Goal: Communication & Community: Answer question/provide support

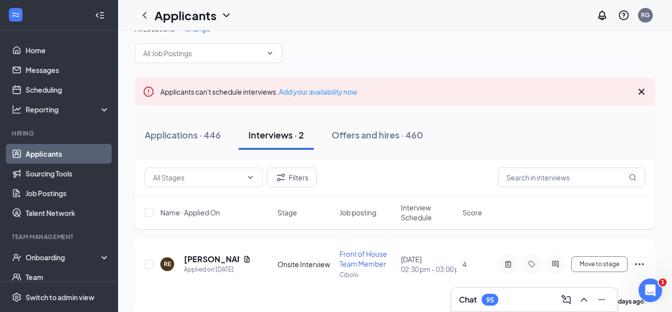
scroll to position [116, 0]
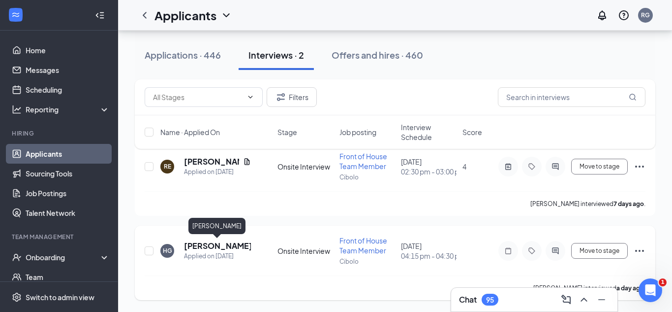
click at [224, 247] on h5 "[PERSON_NAME]" at bounding box center [217, 245] width 67 height 11
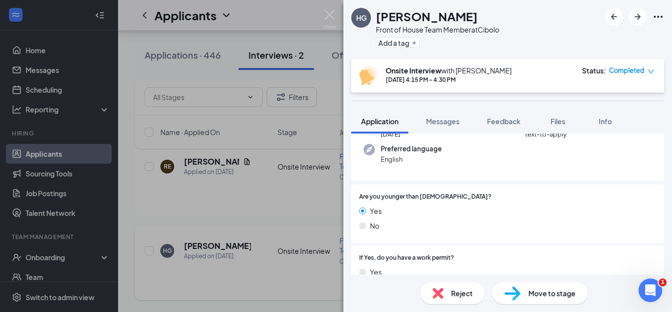
scroll to position [89, 0]
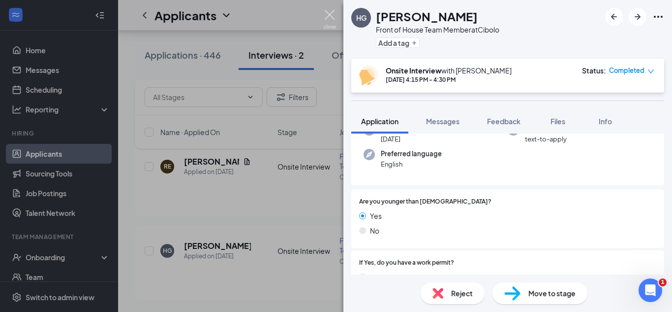
click at [332, 19] on img at bounding box center [330, 19] width 12 height 19
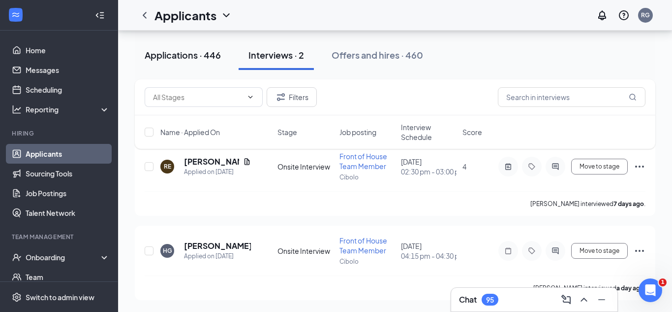
click at [186, 68] on button "Applications · 446" at bounding box center [183, 55] width 96 height 30
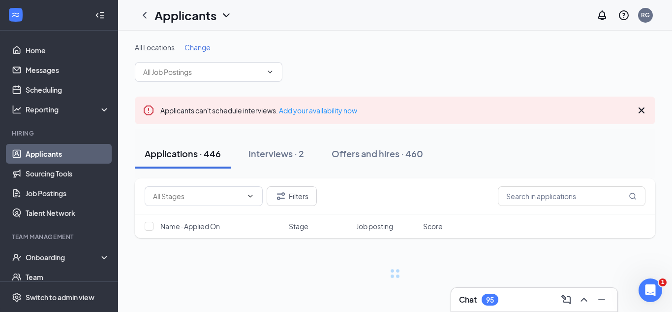
click at [501, 295] on div "Chat 95" at bounding box center [534, 299] width 151 height 16
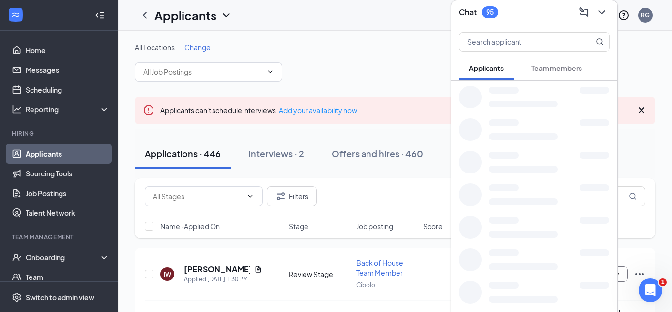
click at [501, 295] on div at bounding box center [523, 298] width 69 height 7
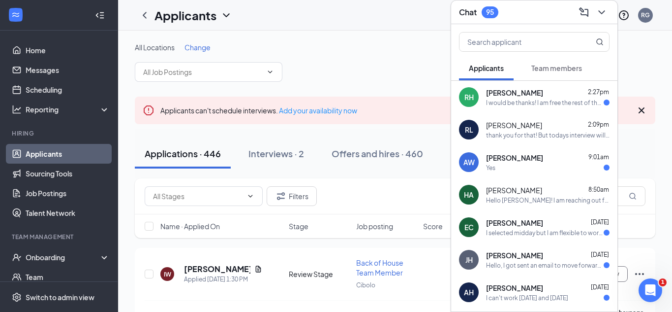
click at [549, 70] on span "Team members" at bounding box center [557, 67] width 51 height 9
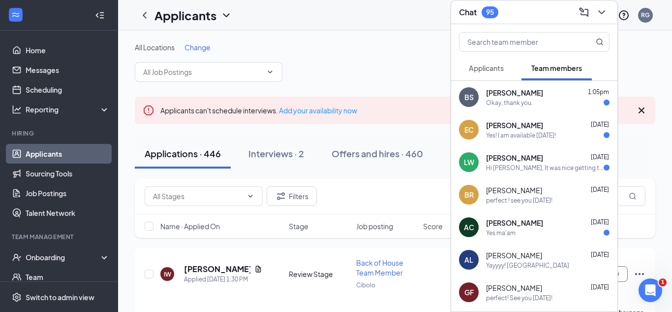
scroll to position [6, 0]
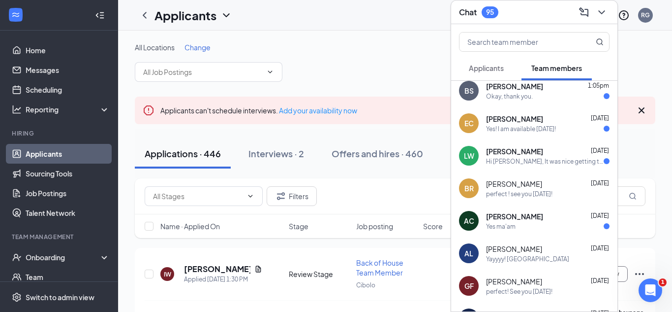
click at [536, 158] on div "Hi [PERSON_NAME], It was nice getting together with you [DATE] for the driver p…" at bounding box center [545, 161] width 118 height 8
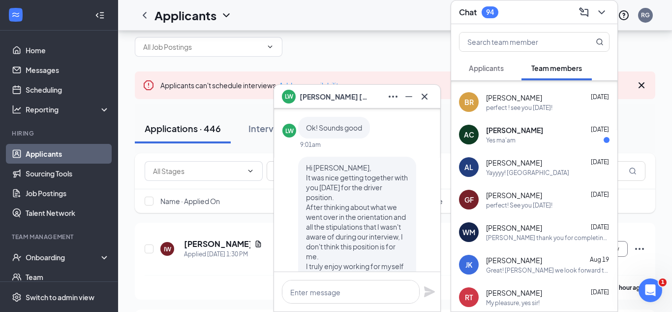
scroll to position [99, 0]
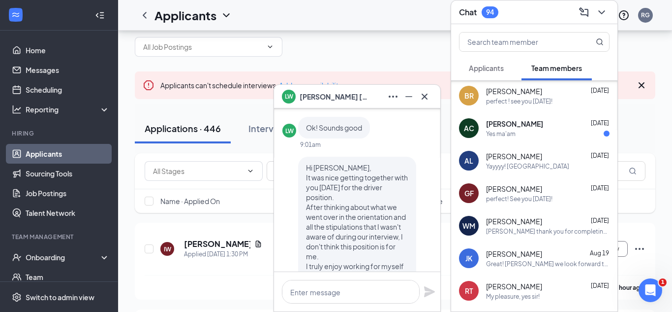
click at [532, 217] on span "[PERSON_NAME]" at bounding box center [514, 221] width 56 height 10
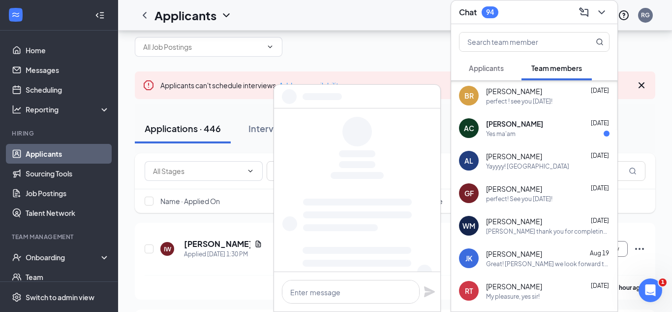
scroll to position [0, 0]
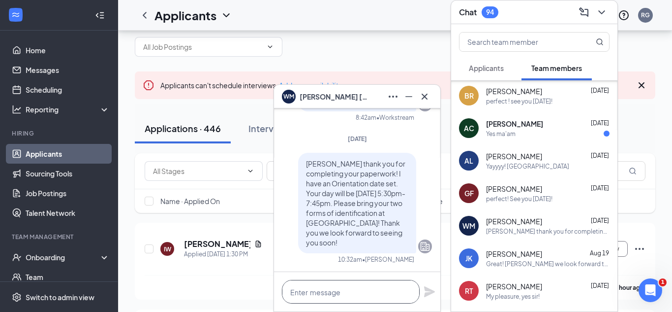
click at [367, 285] on textarea at bounding box center [351, 292] width 138 height 24
type textarea "W"
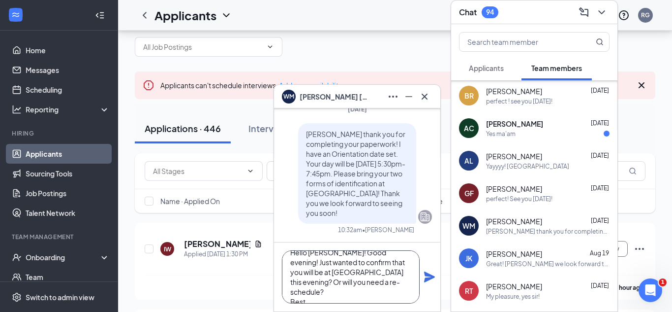
scroll to position [20, 0]
type textarea "Hello [PERSON_NAME]! Good evening! Just wanted to confirm that you will be at […"
click at [427, 277] on icon "Plane" at bounding box center [430, 277] width 12 height 12
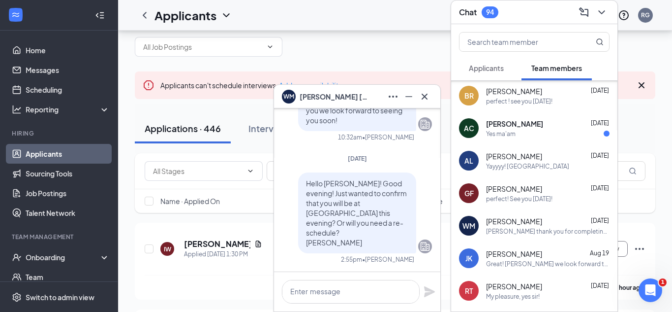
scroll to position [0, 0]
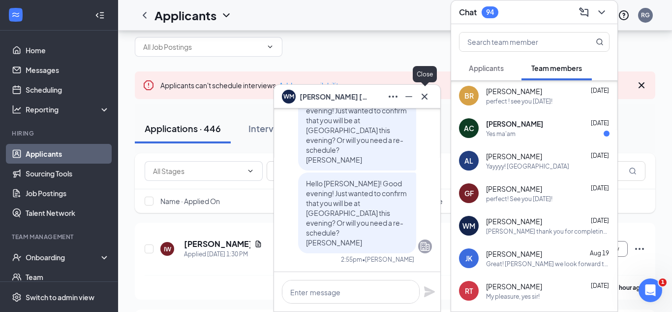
click at [420, 100] on icon "Cross" at bounding box center [425, 97] width 12 height 12
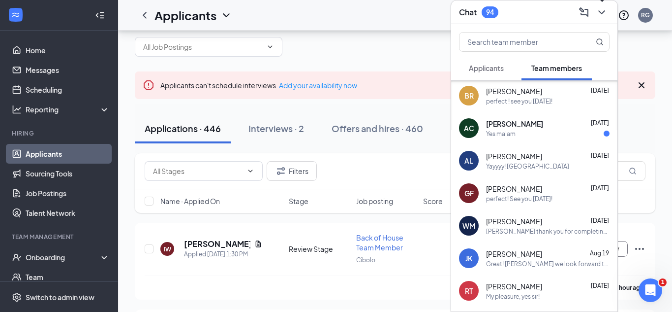
click at [604, 6] on icon "ChevronDown" at bounding box center [602, 12] width 12 height 12
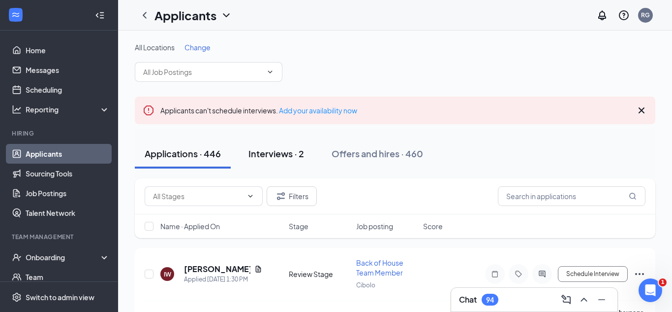
click at [259, 151] on div "Interviews · 2" at bounding box center [277, 153] width 56 height 12
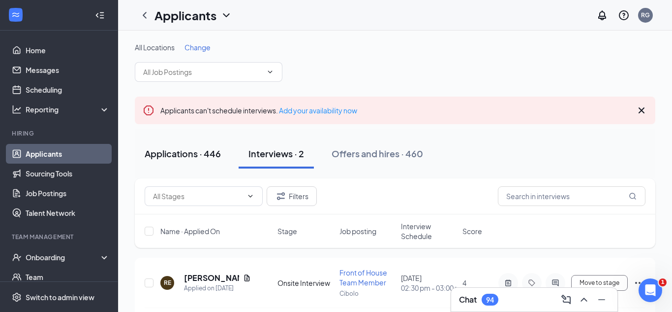
click at [184, 158] on div "Applications · 446" at bounding box center [183, 153] width 76 height 12
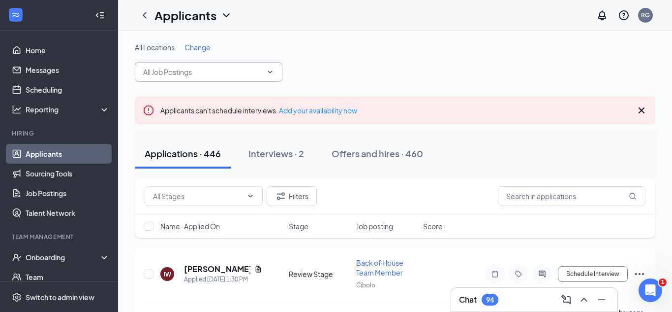
click at [187, 74] on input "text" at bounding box center [202, 71] width 119 height 11
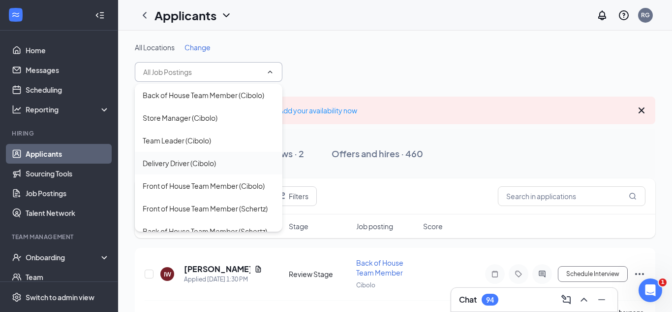
click at [201, 166] on div "Delivery Driver (Cibolo)" at bounding box center [179, 163] width 73 height 11
type input "Delivery Driver (Cibolo)"
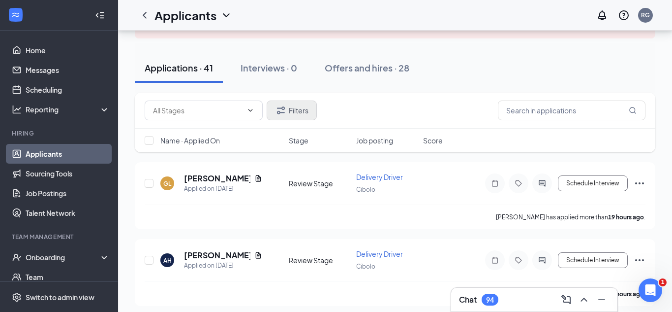
scroll to position [96, 0]
click at [473, 287] on div "Chat 94" at bounding box center [534, 299] width 166 height 24
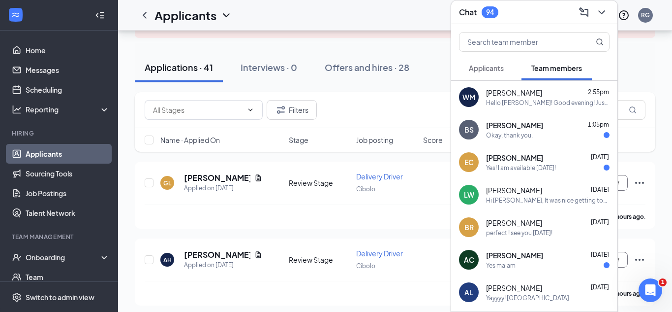
click at [487, 73] on button "Applicants" at bounding box center [486, 68] width 55 height 25
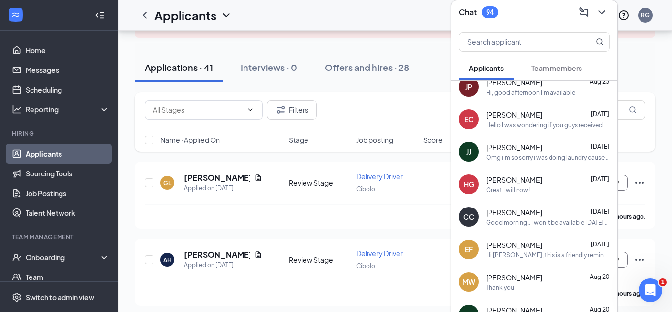
scroll to position [0, 0]
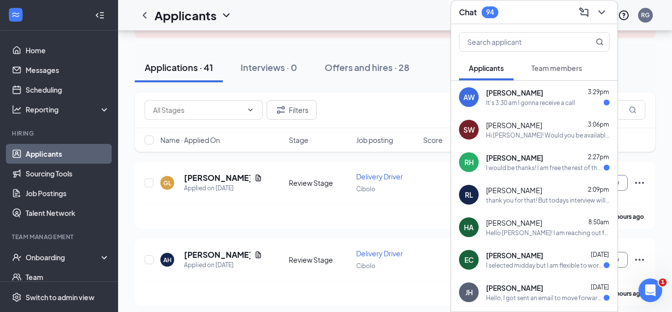
click at [508, 98] on div "It's 3:30 am I gonna receive a call" at bounding box center [530, 102] width 89 height 8
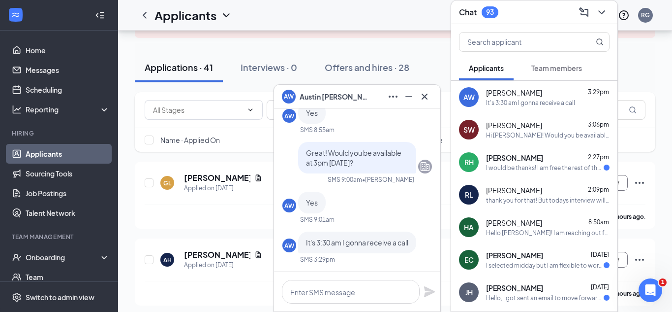
click at [572, 69] on span "Team members" at bounding box center [557, 67] width 51 height 9
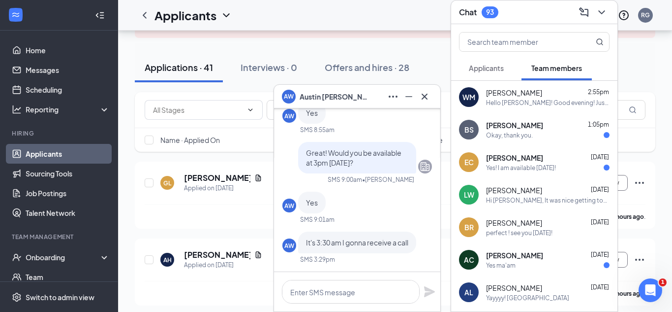
click at [523, 205] on div "[PERSON_NAME] [DATE] Hi [PERSON_NAME], It was nice getting together with you [D…" at bounding box center [534, 194] width 166 height 32
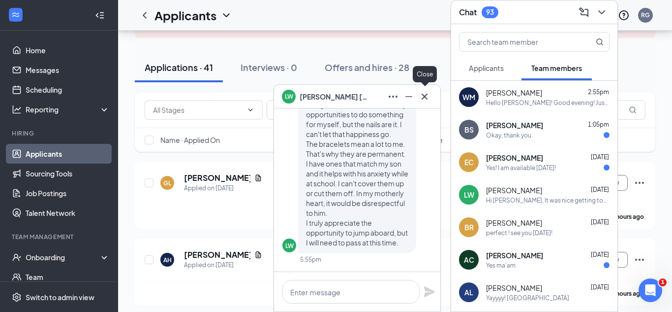
click at [428, 95] on icon "Cross" at bounding box center [425, 97] width 12 height 12
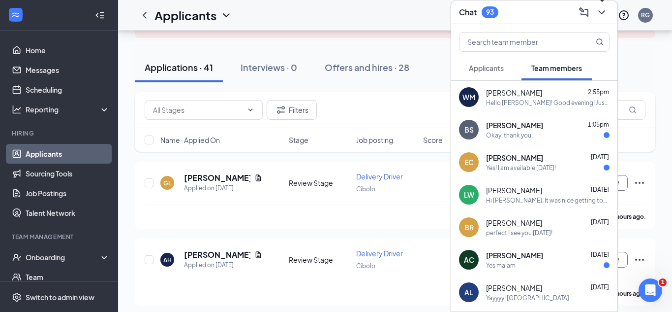
click at [602, 12] on icon "ChevronDown" at bounding box center [602, 12] width 12 height 12
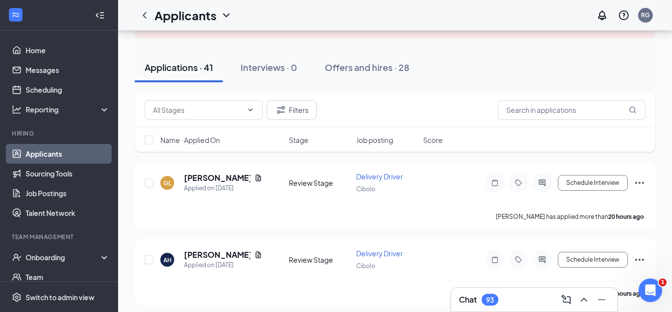
click at [477, 301] on div "Chat 93" at bounding box center [478, 299] width 39 height 12
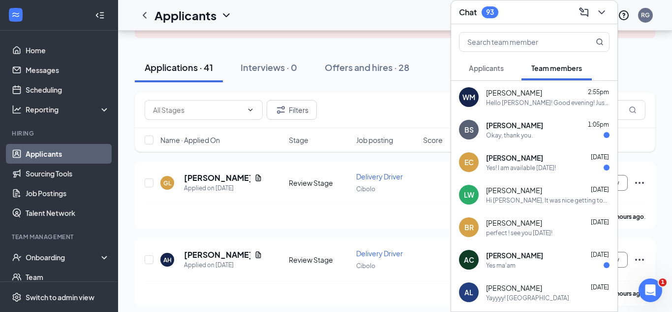
click at [504, 107] on div "[PERSON_NAME] 2:55pm Hello [PERSON_NAME]! Good evening! Just wanted to confirm …" at bounding box center [534, 97] width 166 height 32
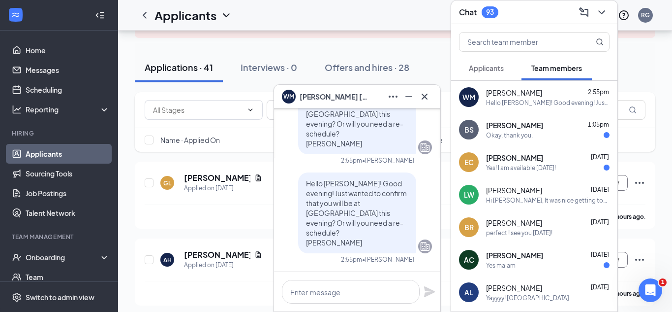
scroll to position [716, 0]
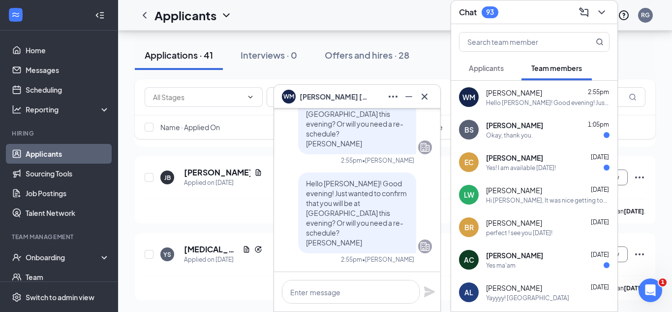
click at [423, 96] on icon "Cross" at bounding box center [425, 97] width 12 height 12
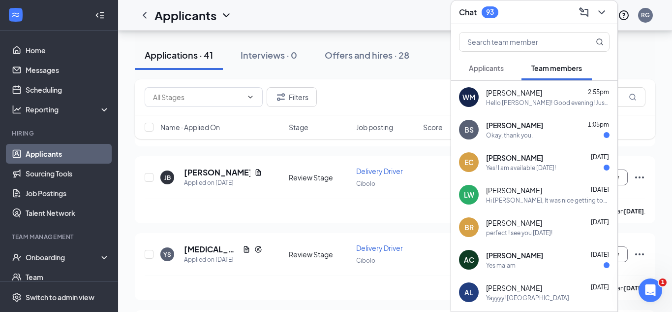
click at [498, 66] on span "Applicants" at bounding box center [486, 67] width 35 height 9
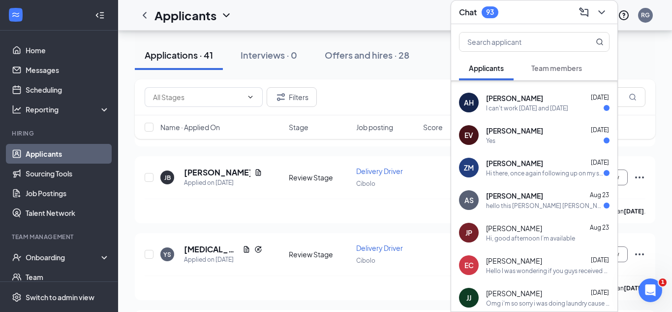
scroll to position [223, 0]
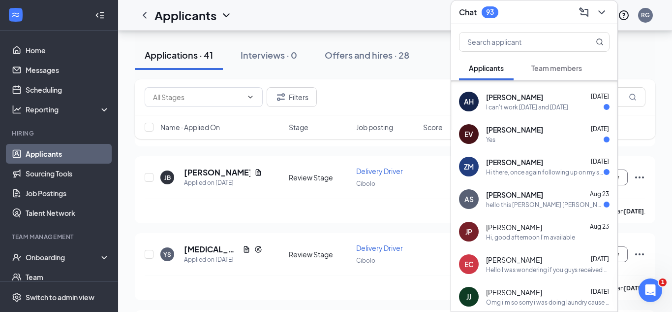
click at [556, 70] on span "Team members" at bounding box center [557, 67] width 51 height 9
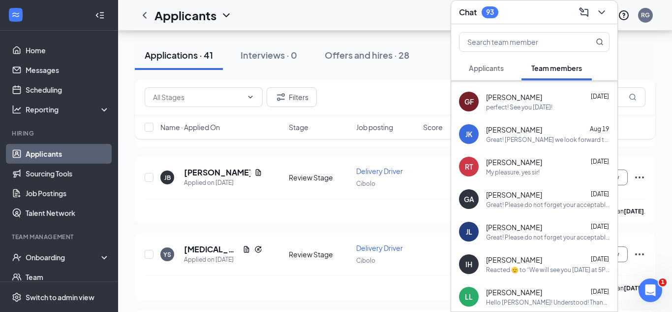
click at [490, 74] on button "Applicants" at bounding box center [486, 68] width 55 height 25
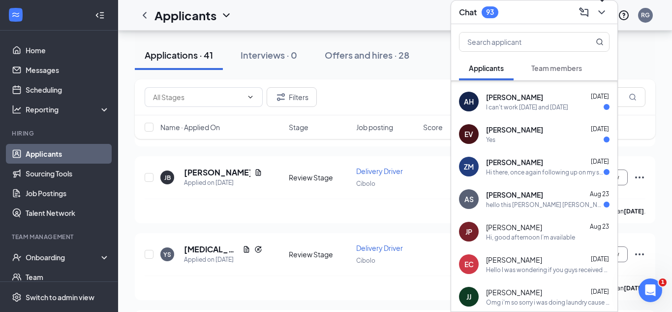
click at [607, 12] on icon "ChevronDown" at bounding box center [602, 12] width 12 height 12
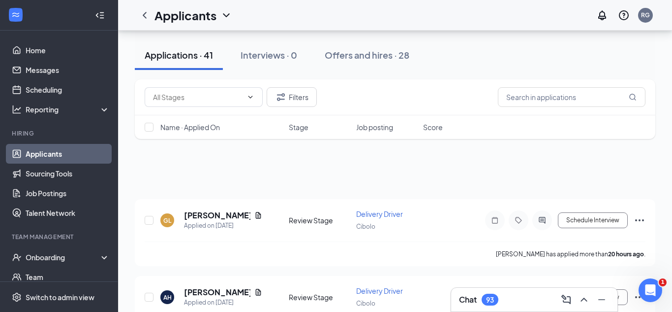
scroll to position [0, 0]
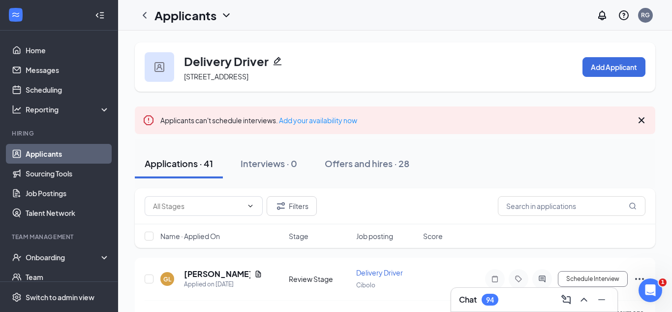
click at [467, 298] on h3 "Chat" at bounding box center [468, 299] width 18 height 11
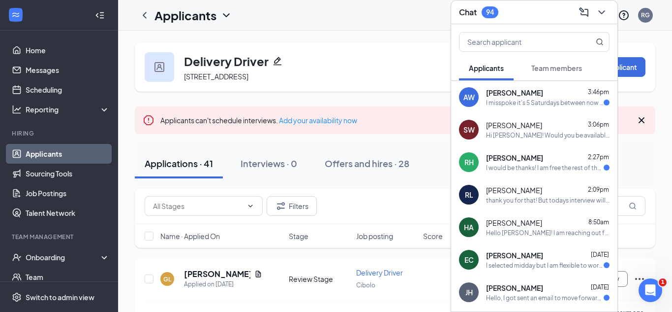
click at [563, 71] on span "Team members" at bounding box center [557, 67] width 51 height 9
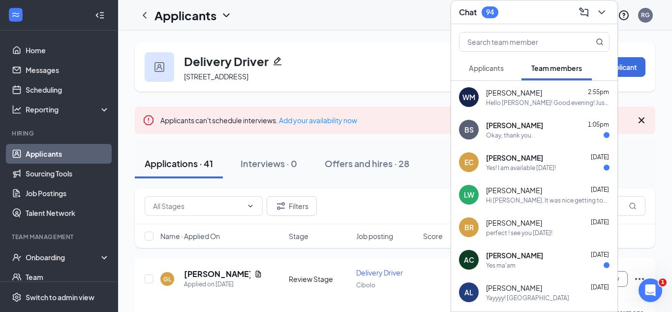
click at [485, 66] on span "Applicants" at bounding box center [486, 67] width 35 height 9
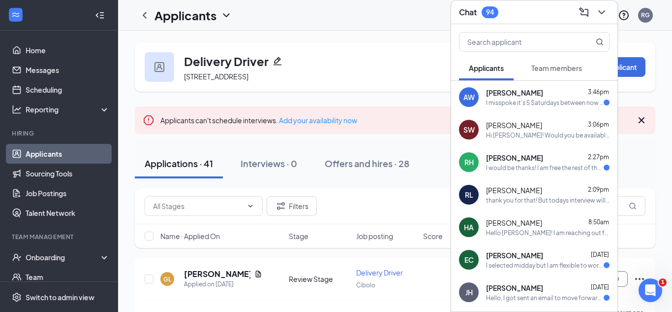
click at [500, 112] on div "AW [PERSON_NAME] 3:46pm I misspoke it's 5 Saturdays between now and Christmas" at bounding box center [534, 97] width 166 height 32
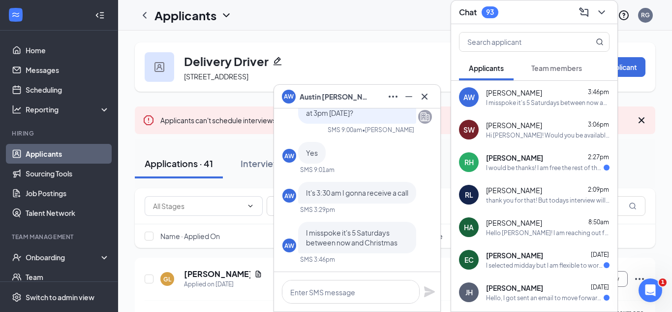
click at [503, 136] on div "Hi [PERSON_NAME]! Would you be available for a quick phone call right now?" at bounding box center [548, 135] width 124 height 8
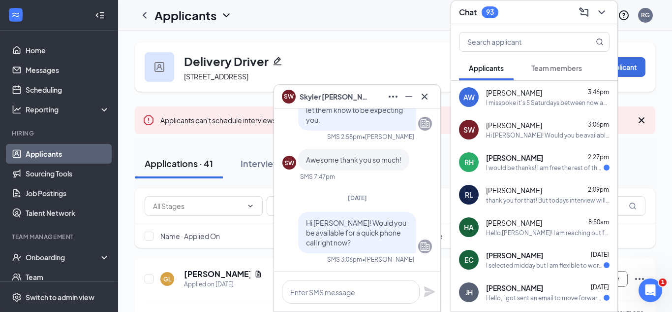
click at [539, 75] on button "Team members" at bounding box center [557, 68] width 70 height 25
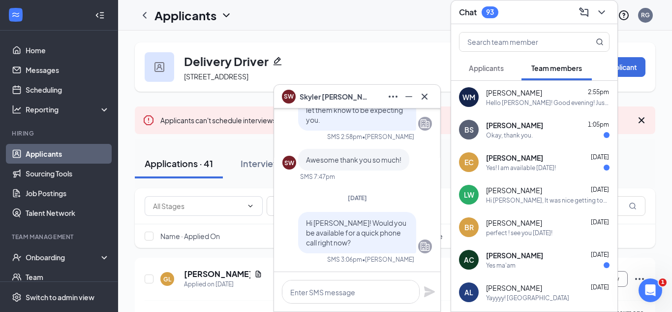
click at [536, 93] on span "[PERSON_NAME]" at bounding box center [514, 93] width 56 height 10
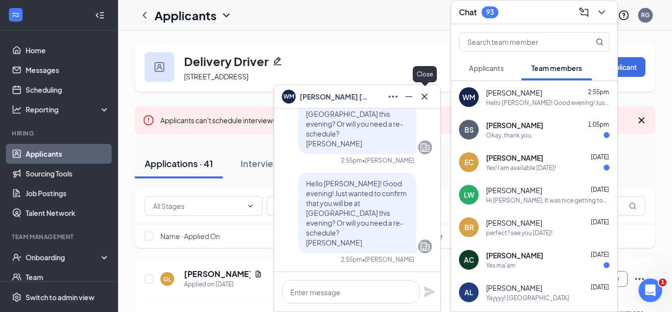
click at [425, 98] on icon "Cross" at bounding box center [425, 97] width 12 height 12
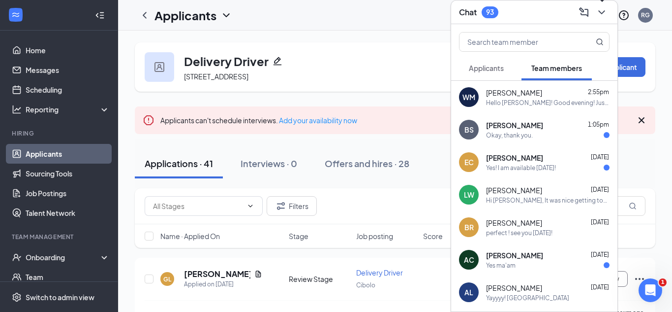
click at [602, 11] on icon "ChevronDown" at bounding box center [602, 12] width 12 height 12
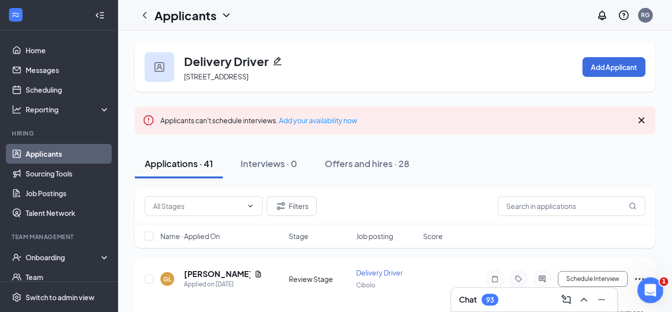
click at [641, 285] on div "Open Intercom Messenger" at bounding box center [649, 288] width 32 height 32
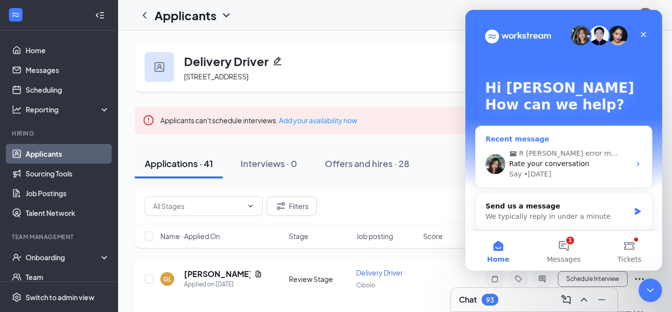
scroll to position [4, 0]
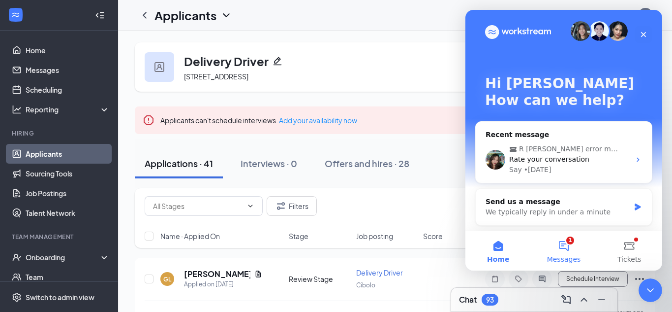
click at [556, 250] on button "1 Messages" at bounding box center [563, 250] width 65 height 39
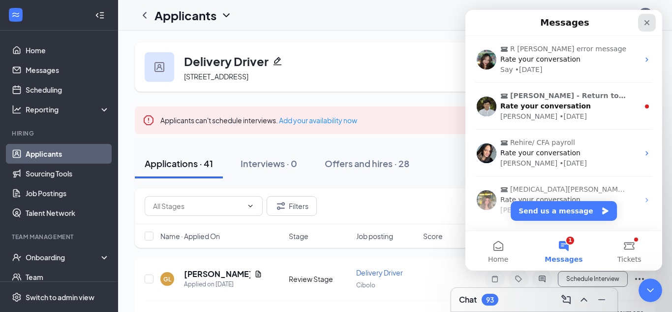
click at [646, 16] on div "Close" at bounding box center [647, 23] width 18 height 18
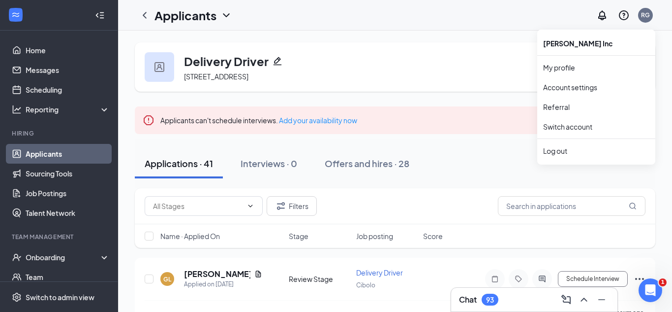
scroll to position [0, 0]
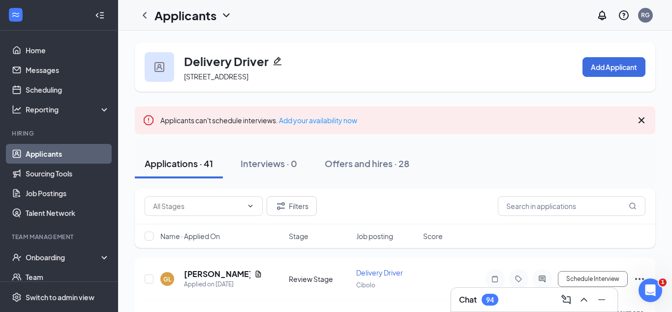
click at [469, 287] on div "Chat 94" at bounding box center [534, 299] width 166 height 24
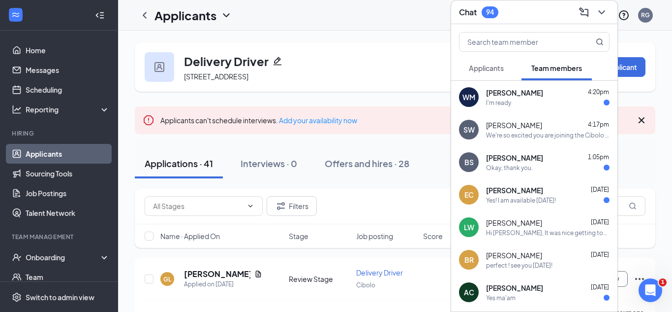
click at [535, 93] on span "[PERSON_NAME]" at bounding box center [514, 93] width 57 height 10
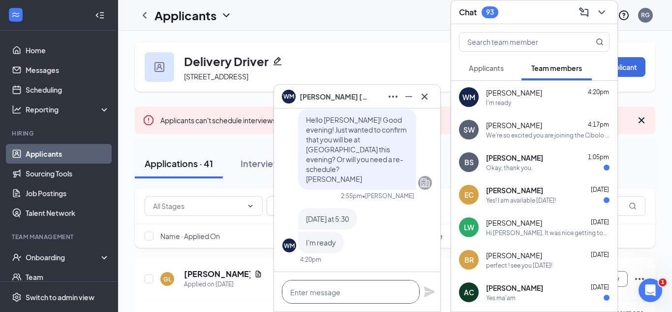
click at [305, 294] on textarea at bounding box center [351, 292] width 138 height 24
type textarea "P"
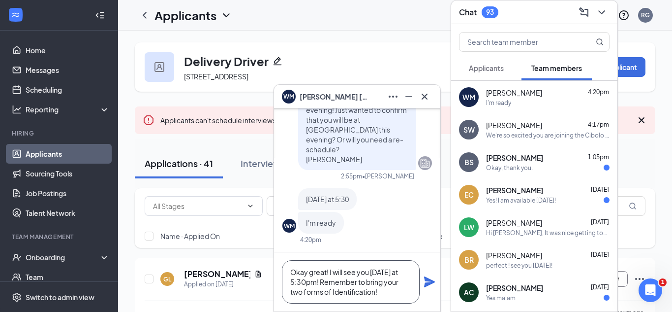
type textarea "Okay great! I will see you [DATE] at 5:30pm! Remember to bring your two forms o…"
click at [434, 281] on icon "Plane" at bounding box center [430, 282] width 12 height 12
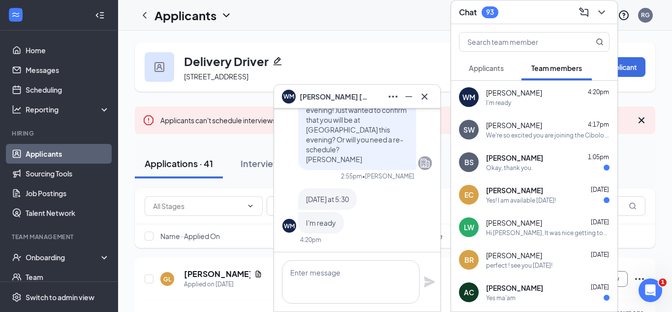
scroll to position [0, 0]
